Goal: Register for event/course

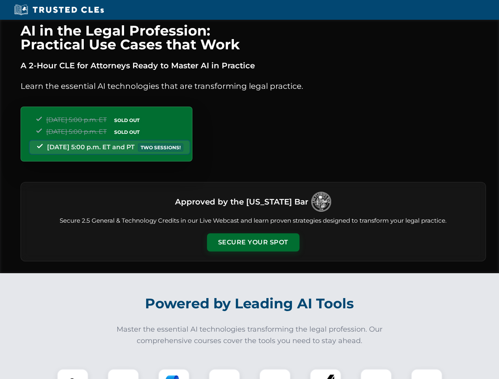
click at [253, 243] on button "Secure Your Spot" at bounding box center [253, 243] width 92 height 18
click at [73, 374] on img at bounding box center [72, 384] width 23 height 23
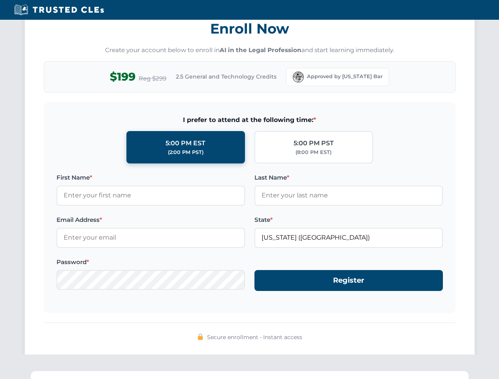
scroll to position [776, 0]
